Goal: Information Seeking & Learning: Check status

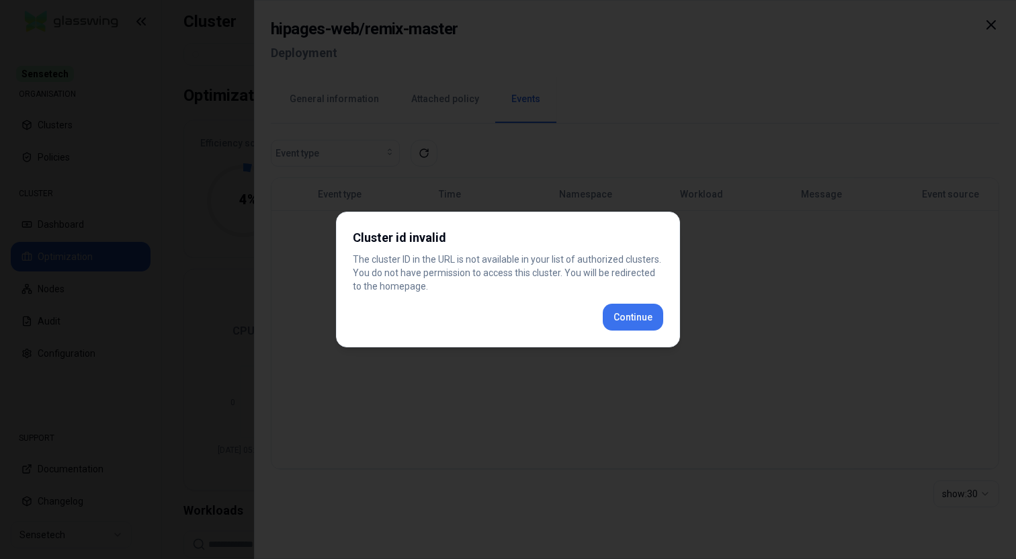
click at [644, 315] on div "Cluster id invalid The cluster ID in the URL is not available in your list of a…" at bounding box center [508, 280] width 344 height 136
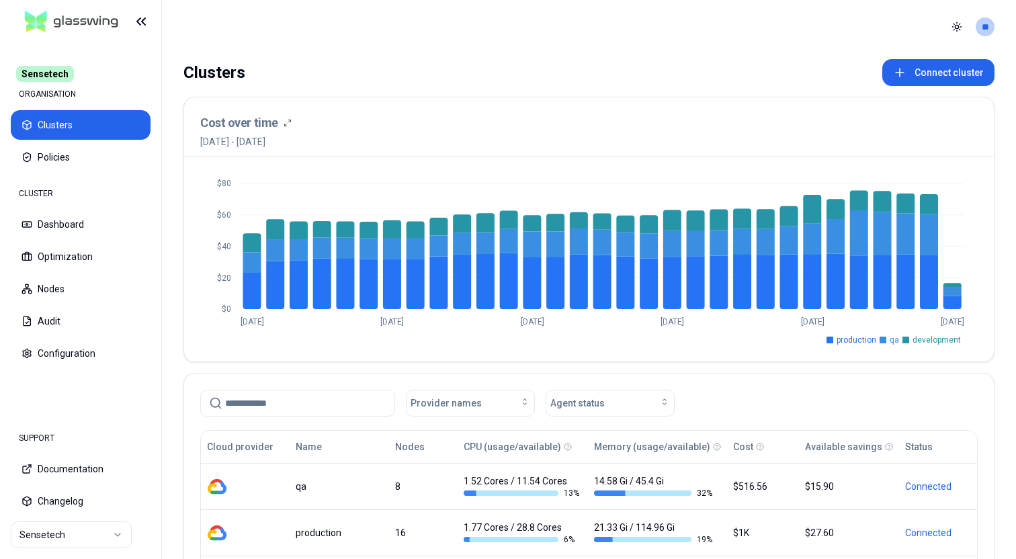
click at [87, 531] on html "Sensetech ORGANISATION Clusters Policies CLUSTER Dashboard Optimization Nodes A…" at bounding box center [508, 279] width 1016 height 559
click at [94, 537] on html "Sensetech ORGANISATION Clusters Policies CLUSTER Dashboard Optimization Nodes A…" at bounding box center [508, 279] width 1016 height 559
click at [81, 532] on html "Sensetech ORGANISATION Clusters Policies CLUSTER Dashboard Optimization Nodes A…" at bounding box center [508, 279] width 1016 height 559
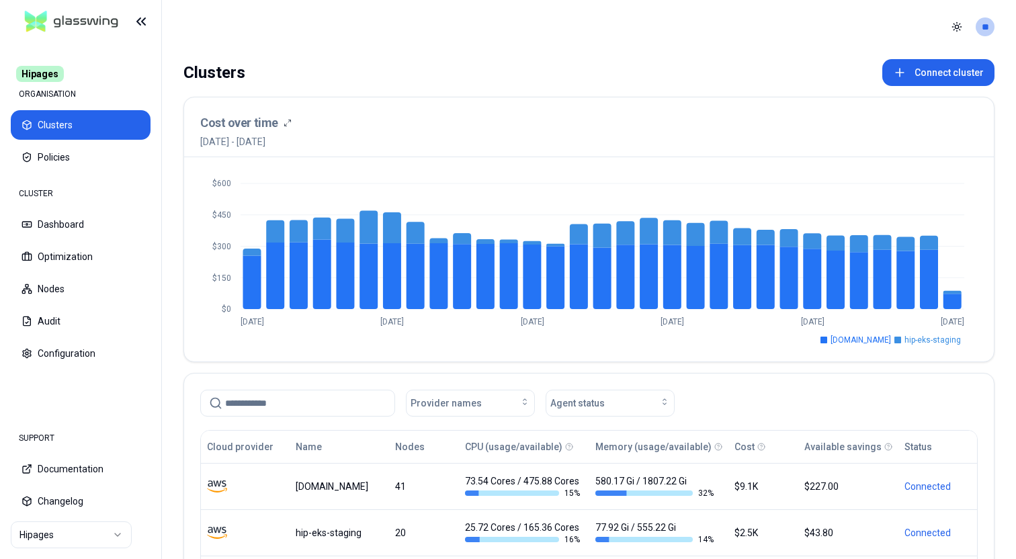
scroll to position [190, 0]
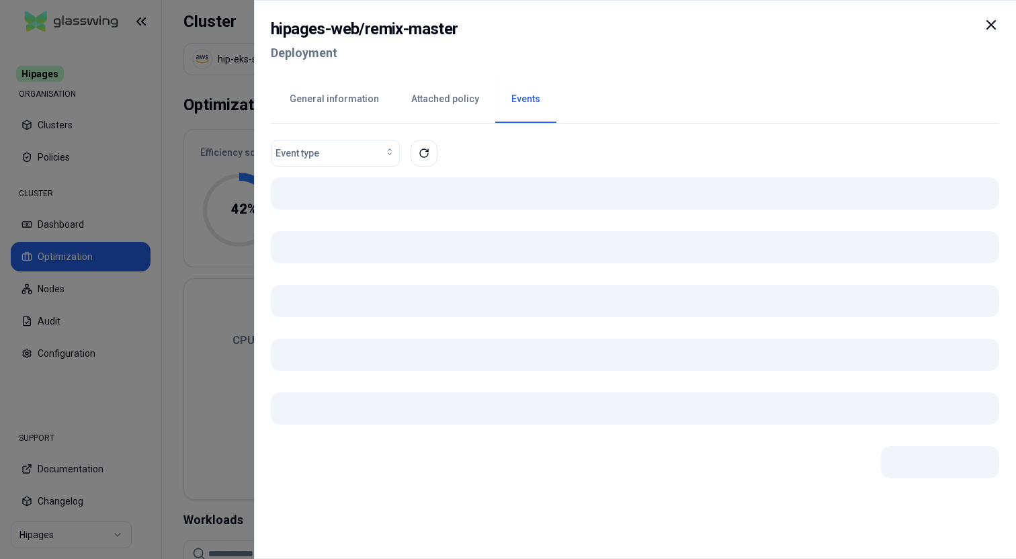
click at [995, 23] on icon at bounding box center [991, 25] width 16 height 16
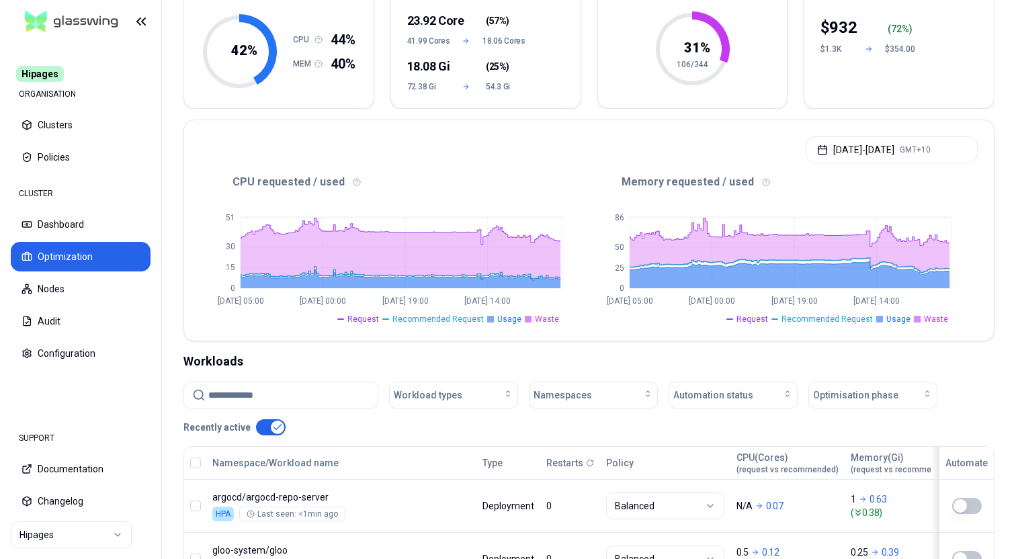
scroll to position [115, 0]
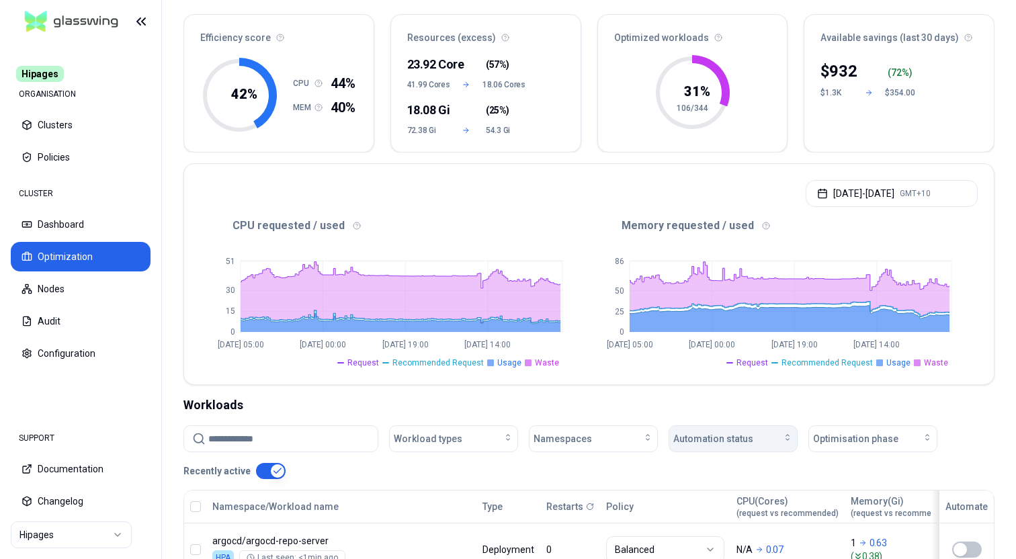
click at [727, 440] on span "Automation status" at bounding box center [713, 438] width 80 height 13
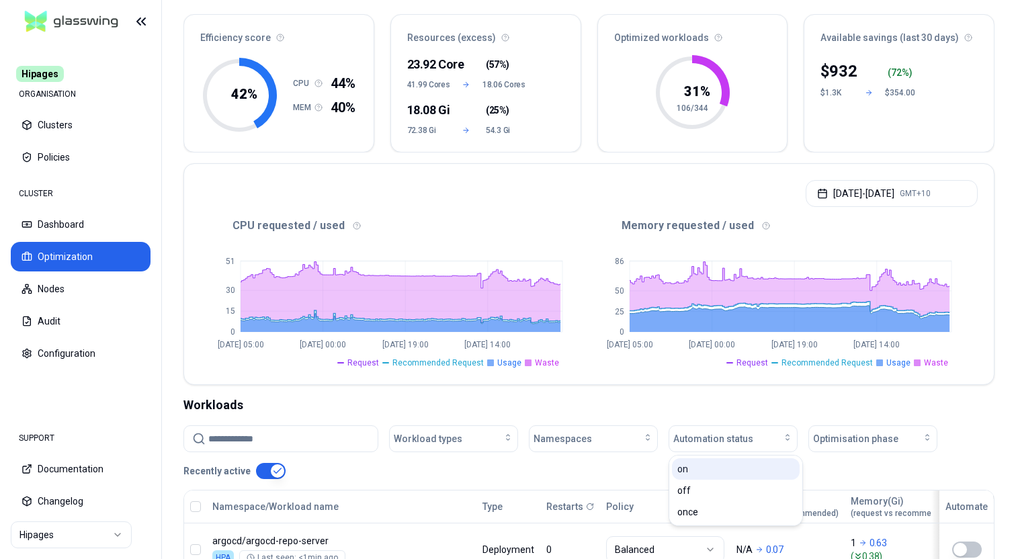
click at [700, 468] on div "on" at bounding box center [736, 469] width 128 height 22
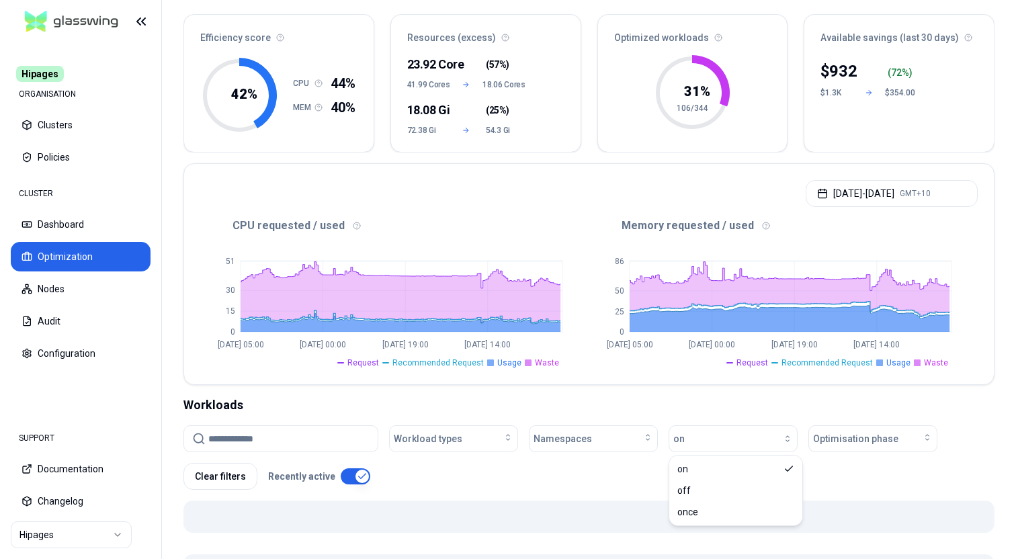
click at [647, 388] on div "Optimization Efficiency score 42 % CPU 44% MEM 40% Resources (excess) 23.92 Cor…" at bounding box center [589, 414] width 854 height 887
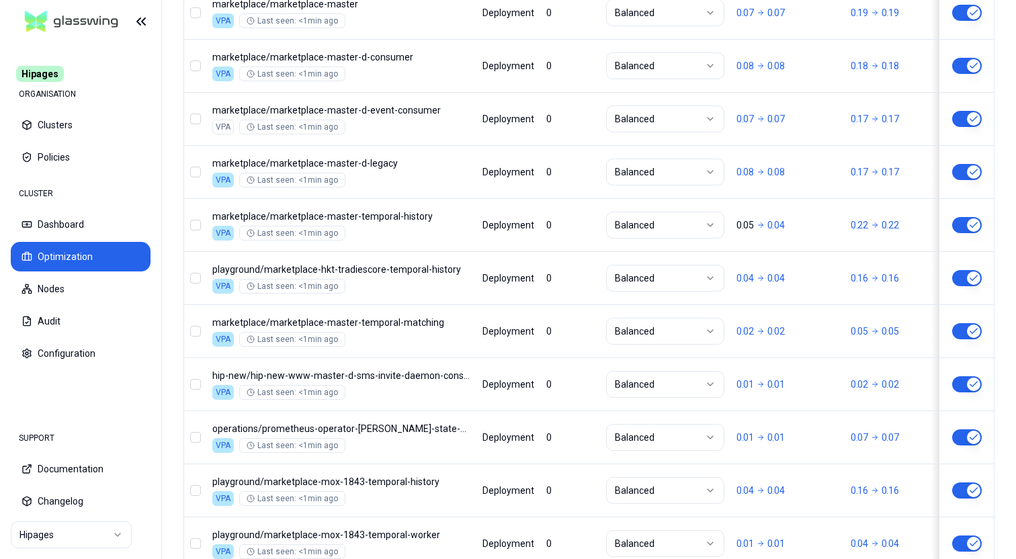
scroll to position [431, 0]
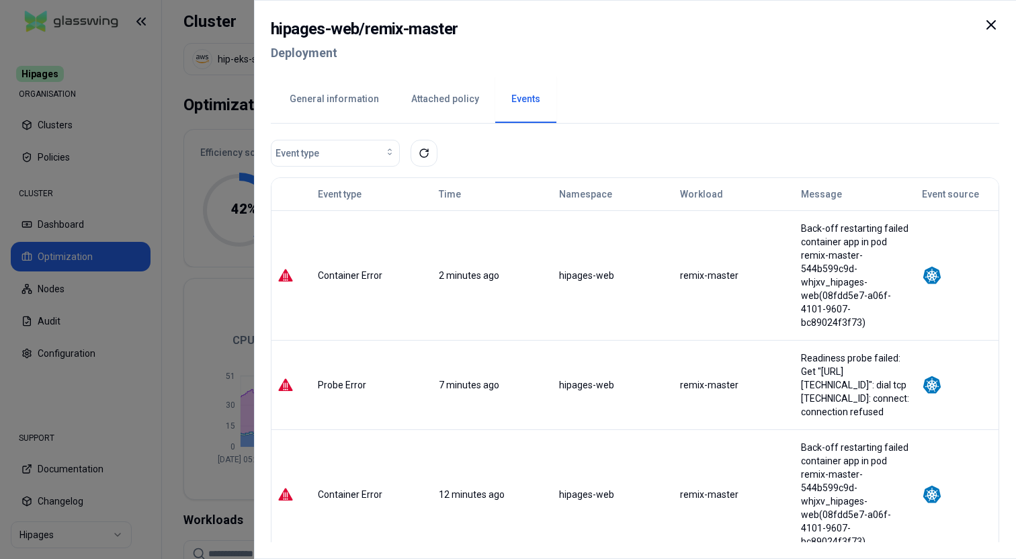
click at [326, 99] on button "General information" at bounding box center [335, 99] width 122 height 47
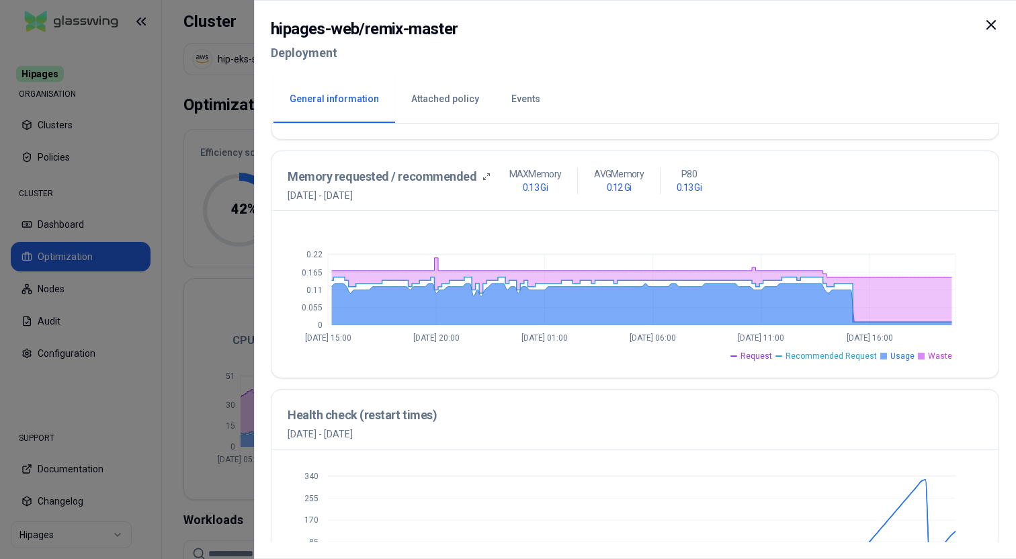
scroll to position [579, 0]
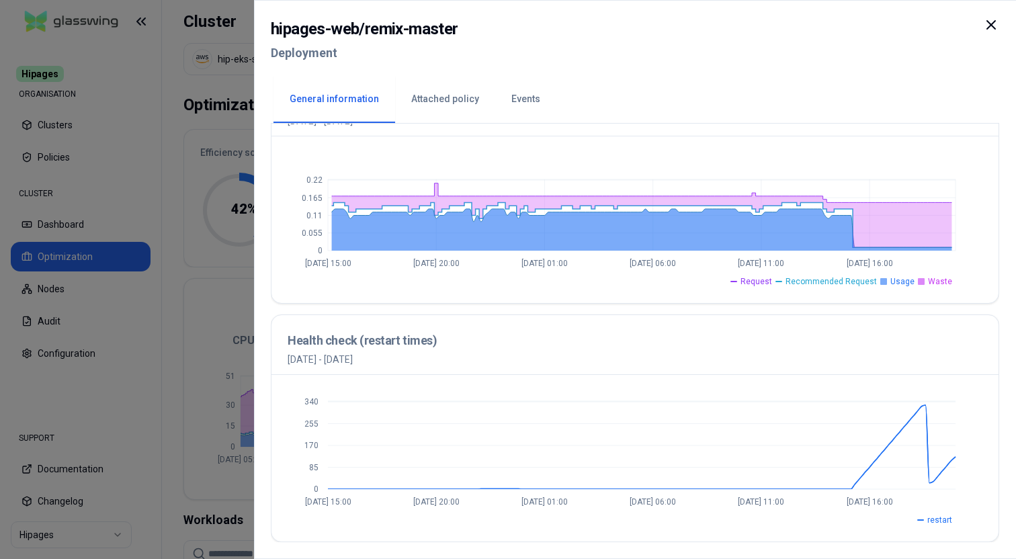
click at [903, 92] on div "General information Attached policy Events" at bounding box center [635, 98] width 729 height 50
click at [417, 106] on button "Attached policy" at bounding box center [445, 99] width 100 height 47
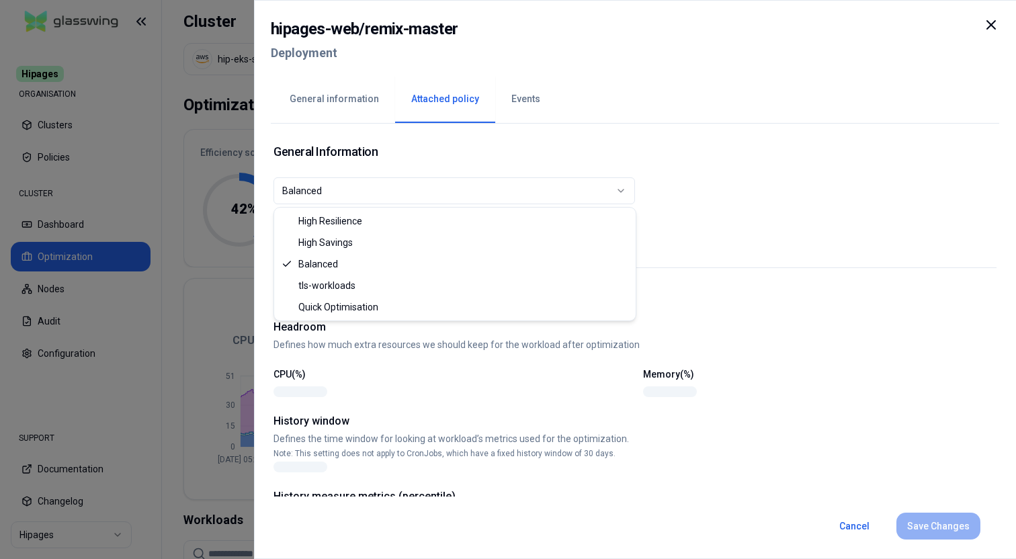
click at [579, 194] on div "Balanced" at bounding box center [448, 190] width 333 height 13
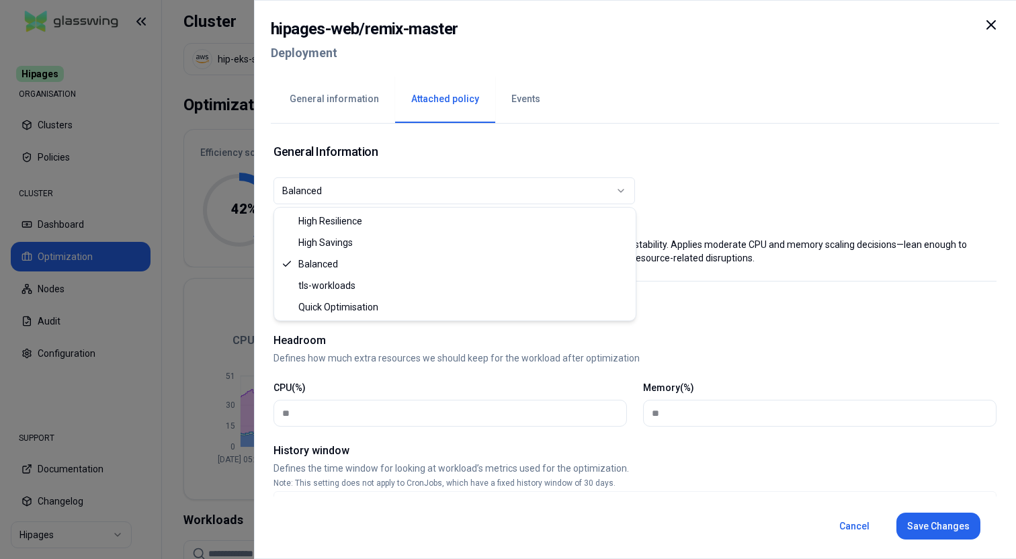
click at [750, 30] on div "hipages-web / remix-master Deployment" at bounding box center [635, 45] width 729 height 56
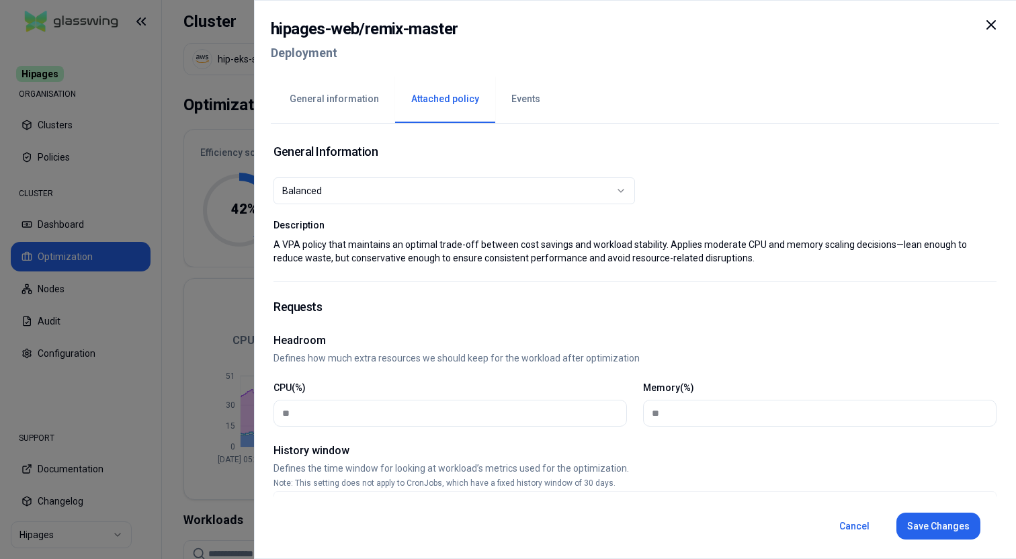
click at [989, 24] on icon at bounding box center [991, 25] width 16 height 16
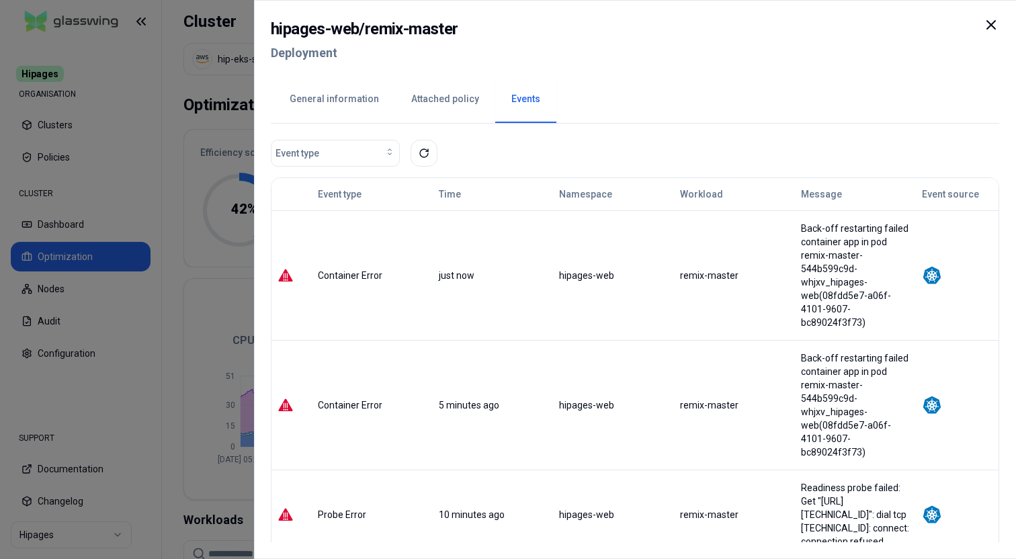
click at [993, 24] on icon at bounding box center [991, 25] width 8 height 8
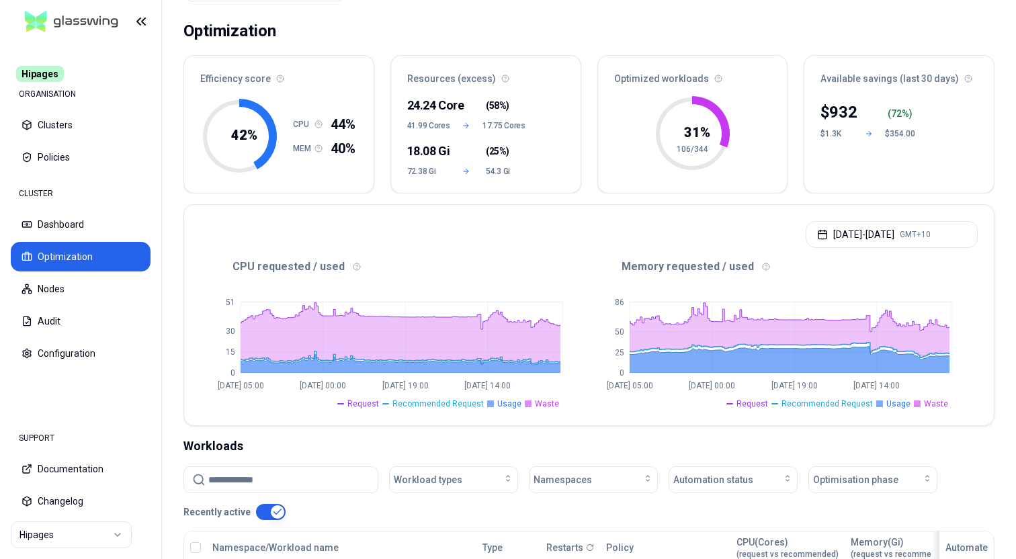
scroll to position [50, 0]
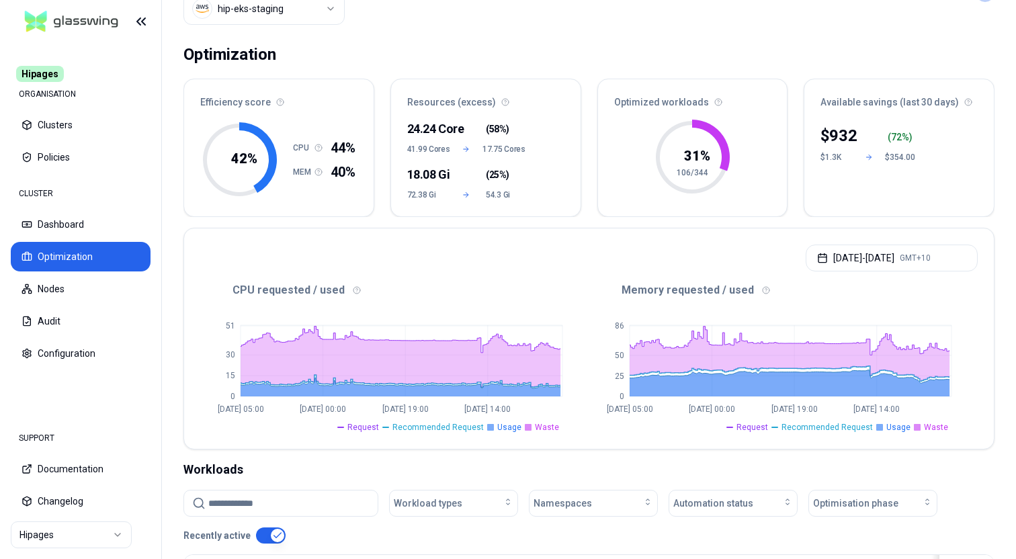
click at [685, 174] on tspan "106/344" at bounding box center [693, 172] width 32 height 9
click at [690, 174] on tspan "106/344" at bounding box center [693, 172] width 32 height 9
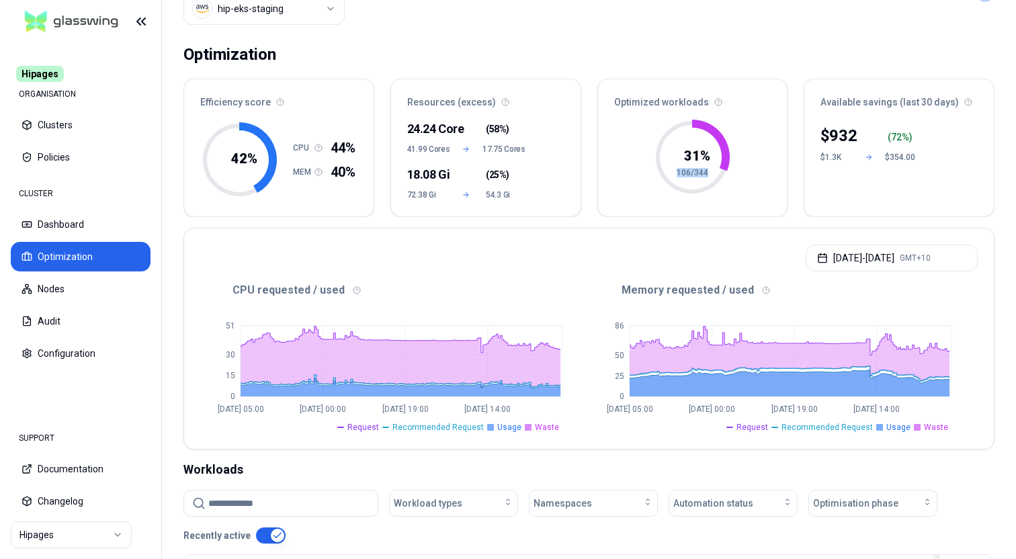
drag, startPoint x: 679, startPoint y: 174, endPoint x: 722, endPoint y: 175, distance: 43.0
click at [722, 175] on icon "31 % 106/344" at bounding box center [692, 157] width 75 height 75
copy tspan "106/344"
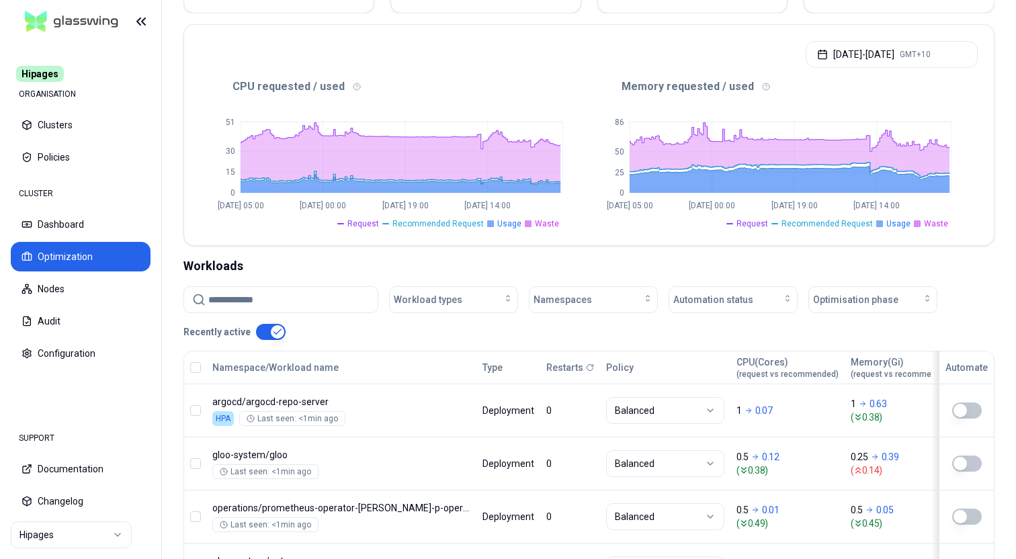
scroll to position [271, 0]
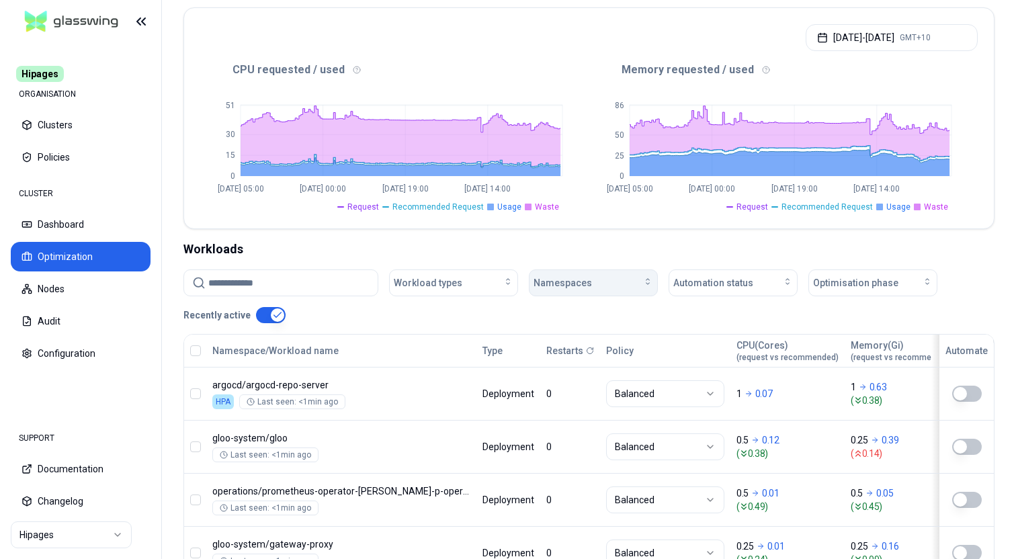
click at [600, 290] on button "Namespaces" at bounding box center [593, 283] width 129 height 27
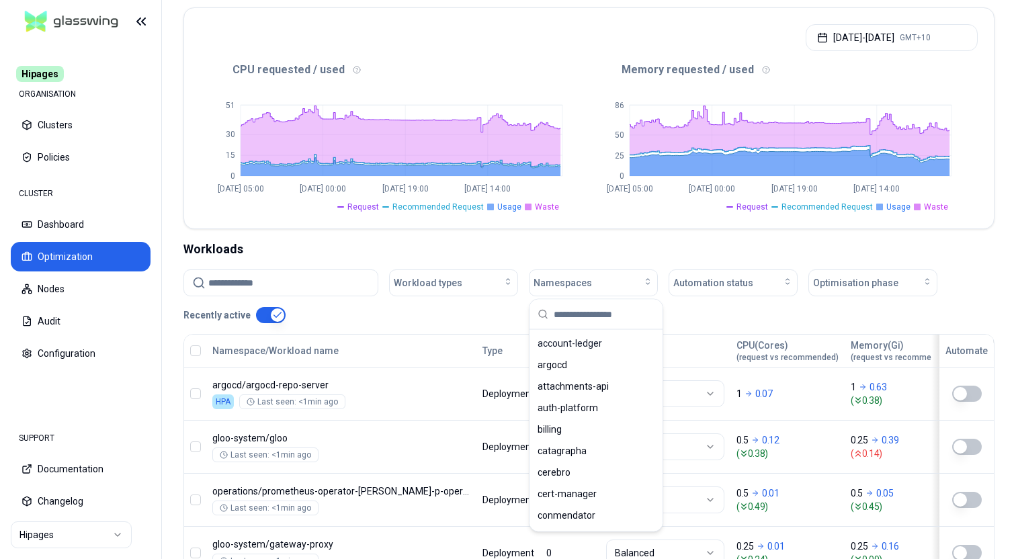
click at [666, 244] on div "Workloads" at bounding box center [588, 249] width 811 height 19
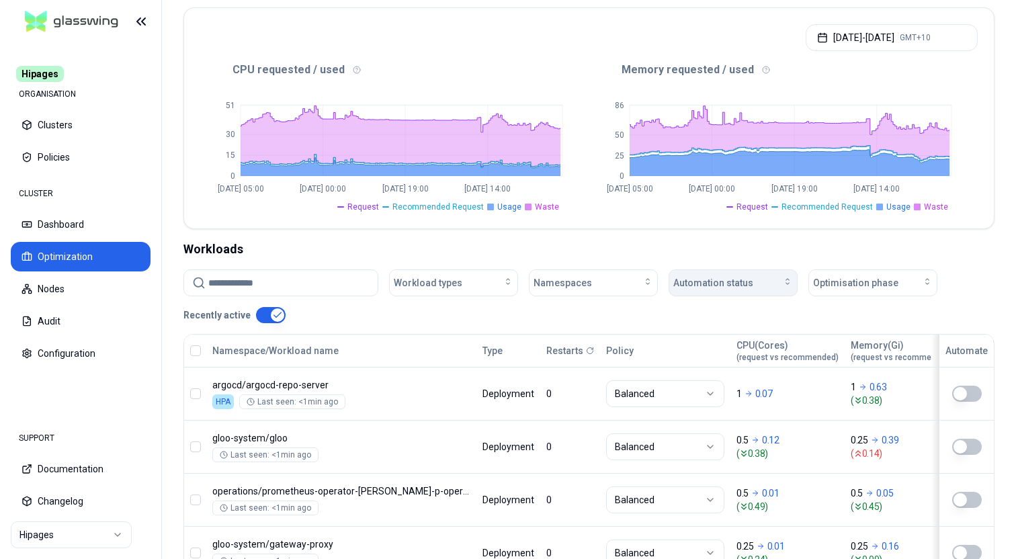
click at [700, 270] on button "Automation status" at bounding box center [733, 283] width 129 height 27
click at [692, 312] on div "on" at bounding box center [736, 313] width 128 height 22
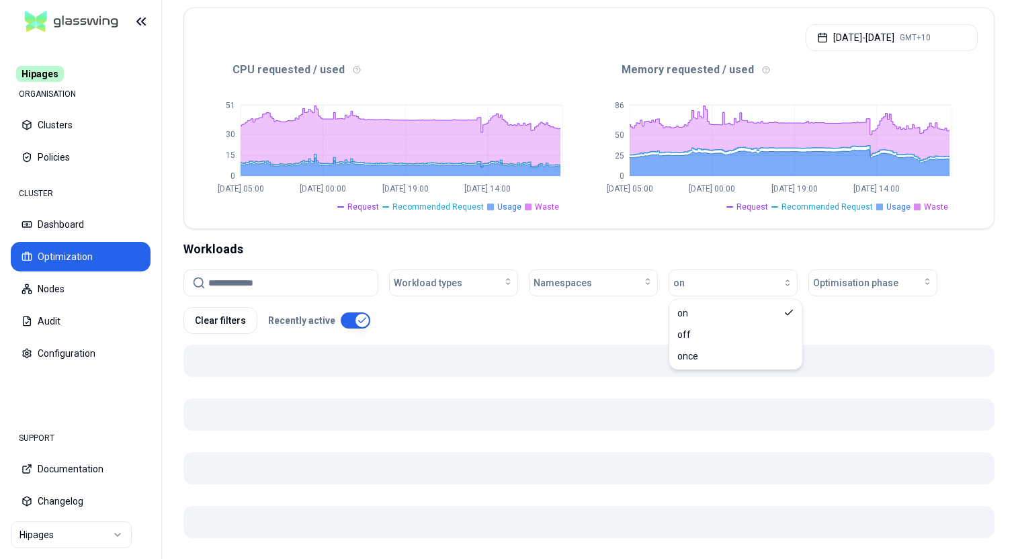
click at [624, 235] on div "Optimization Efficiency score 42 % CPU 44% MEM 40% Resources (excess) 24.24 Cor…" at bounding box center [589, 258] width 854 height 887
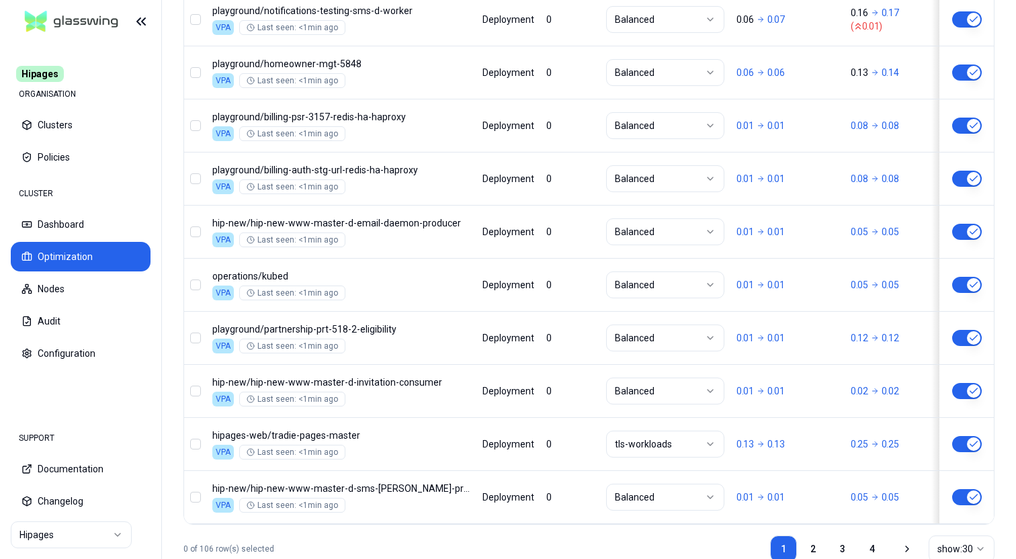
scroll to position [1754, 0]
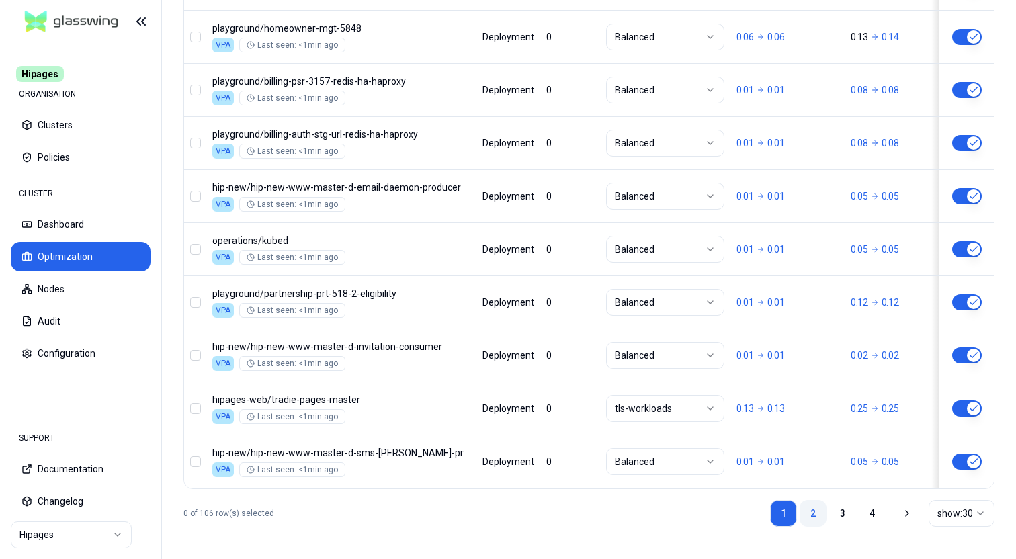
click at [811, 514] on link "2" at bounding box center [813, 513] width 27 height 27
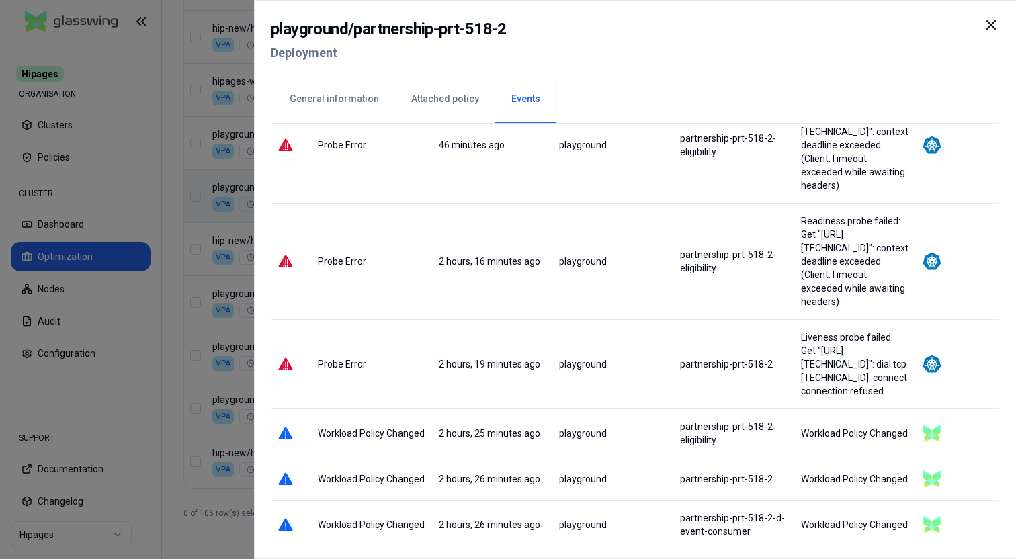
scroll to position [160, 0]
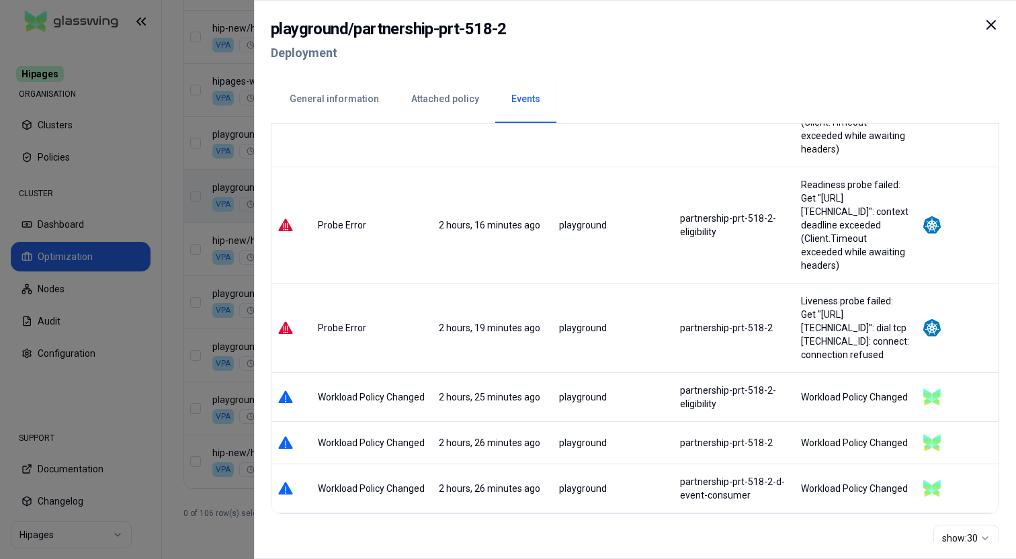
click at [440, 103] on button "Attached policy" at bounding box center [445, 99] width 100 height 47
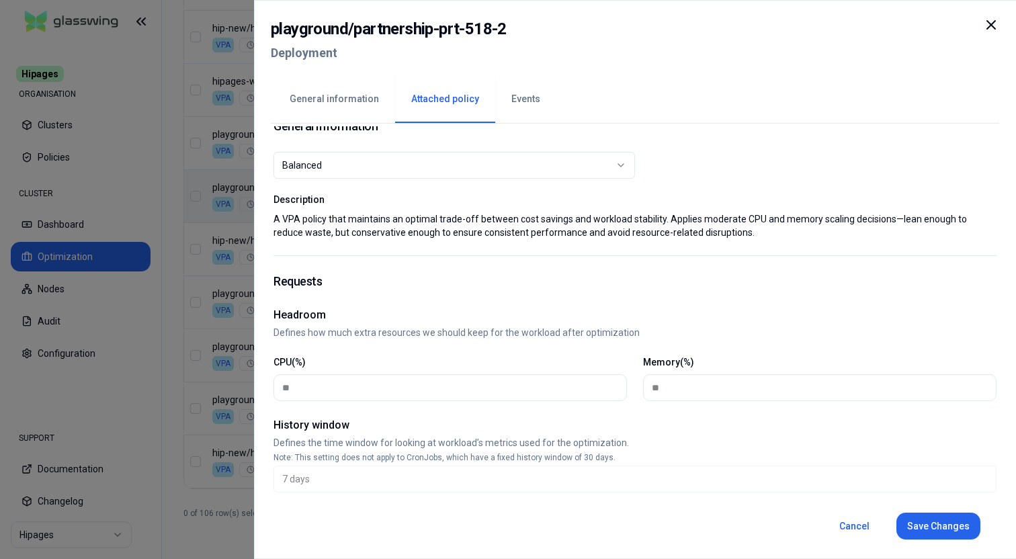
scroll to position [26, 0]
click at [528, 100] on button "Events" at bounding box center [525, 99] width 61 height 47
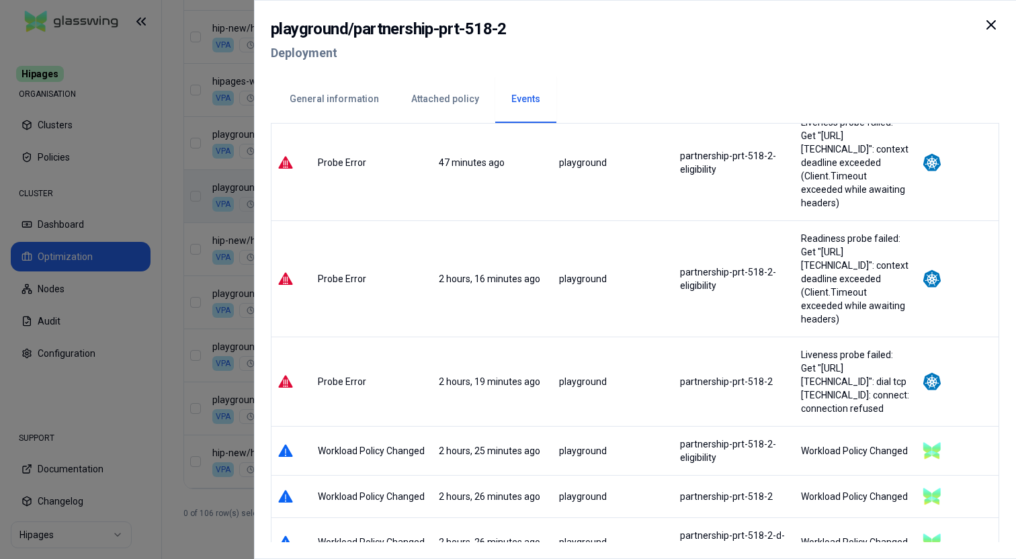
scroll to position [160, 0]
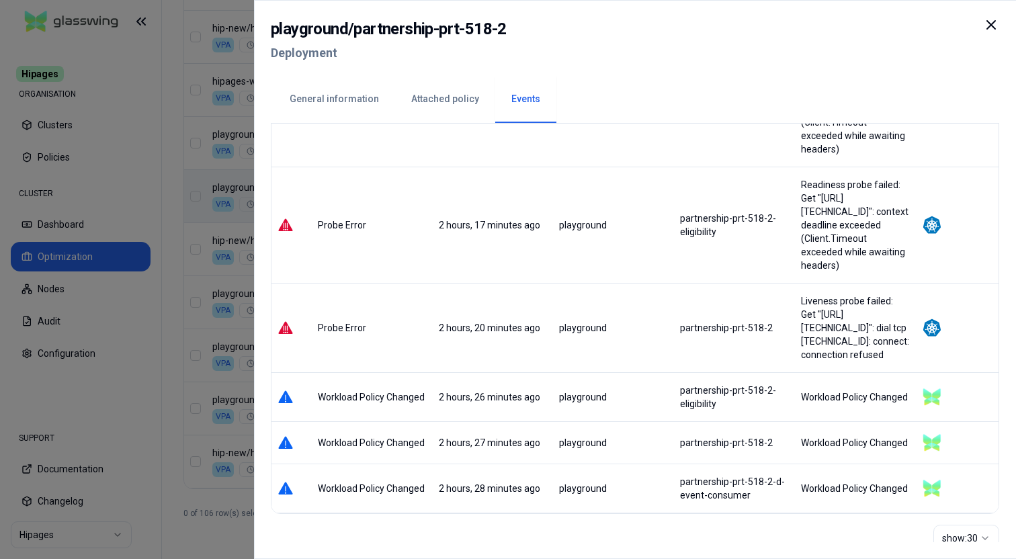
click at [640, 85] on div "General information Attached policy Events" at bounding box center [635, 98] width 729 height 50
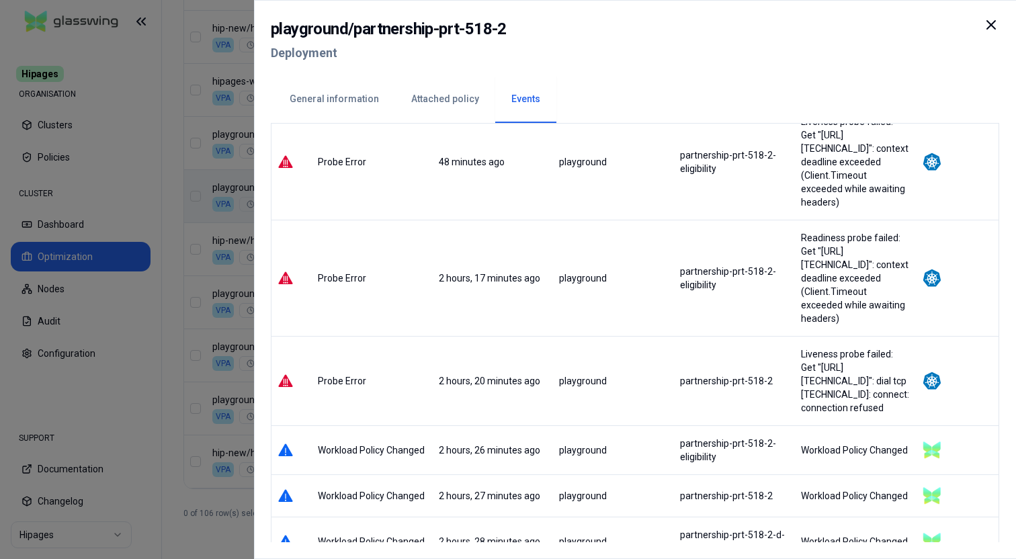
scroll to position [111, 0]
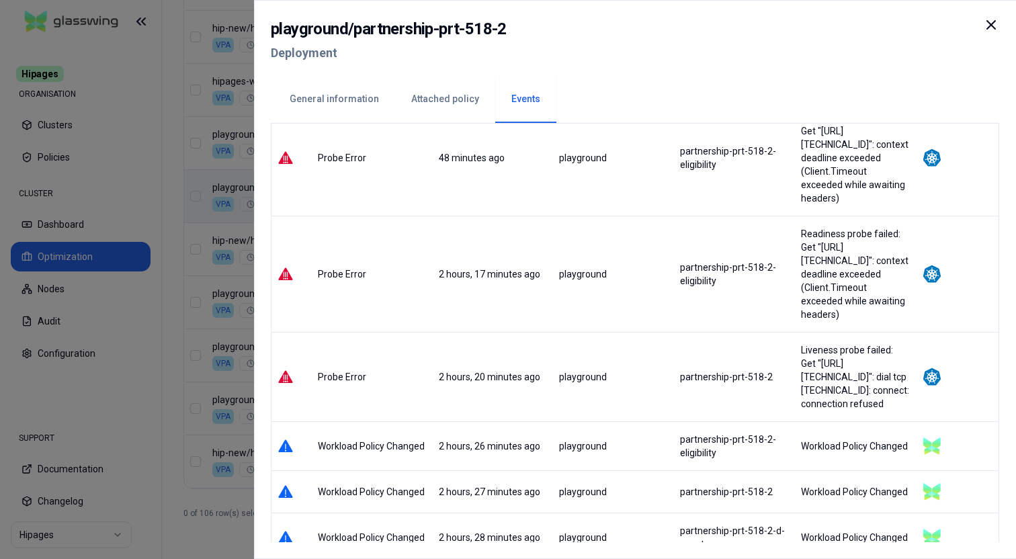
click at [989, 26] on icon at bounding box center [991, 25] width 16 height 16
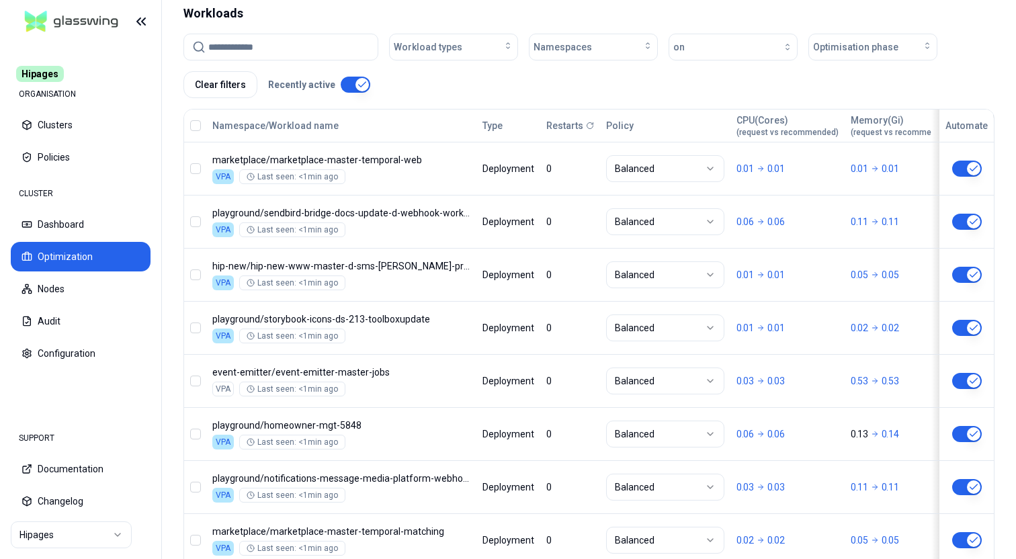
scroll to position [500, 0]
